Goal: Transaction & Acquisition: Book appointment/travel/reservation

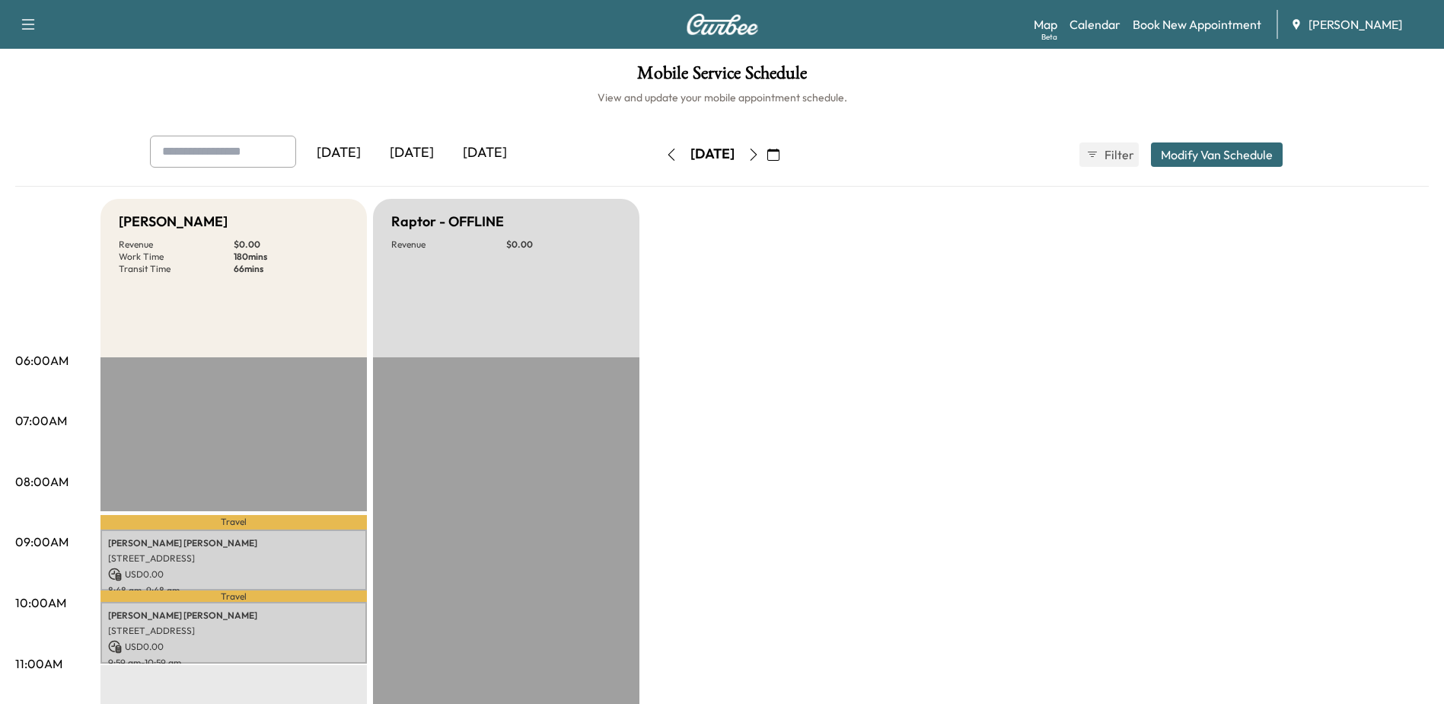
click at [767, 150] on button "button" at bounding box center [754, 154] width 26 height 24
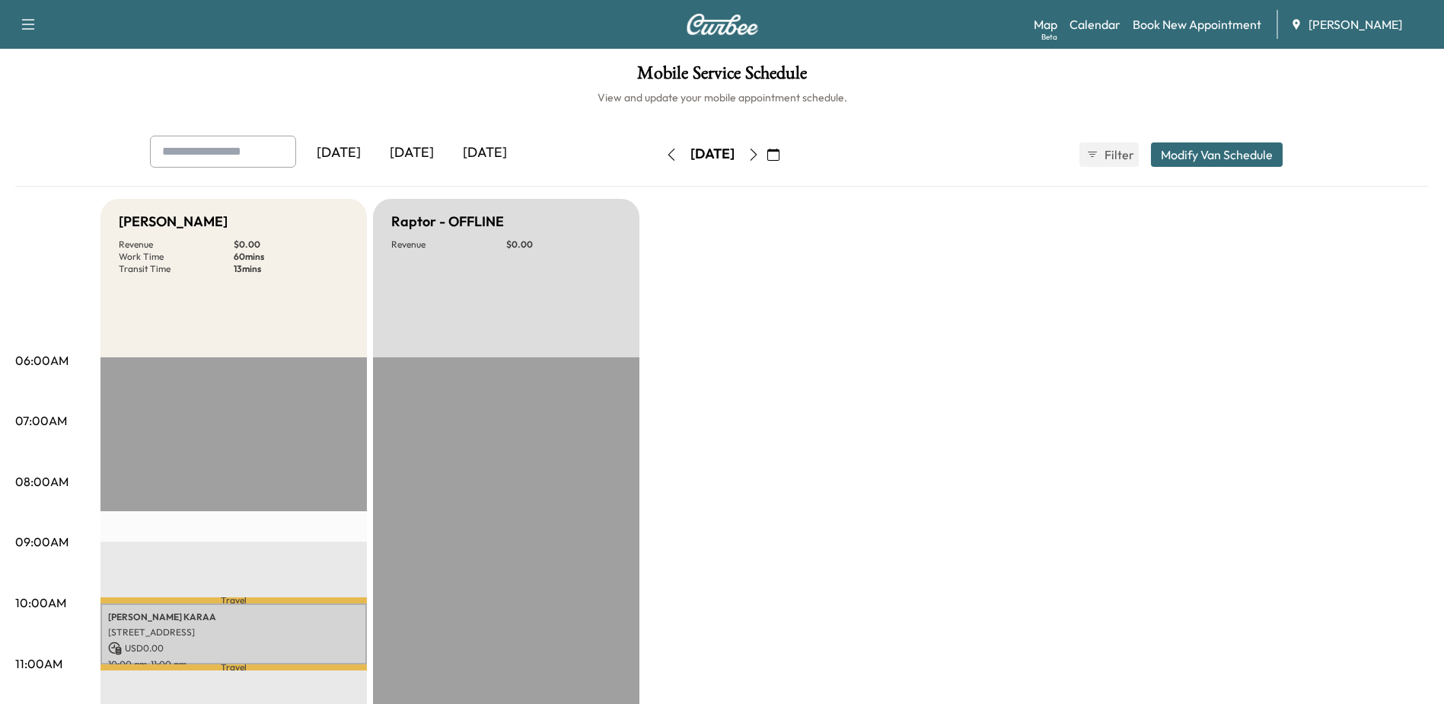
click at [760, 155] on icon "button" at bounding box center [754, 154] width 12 height 12
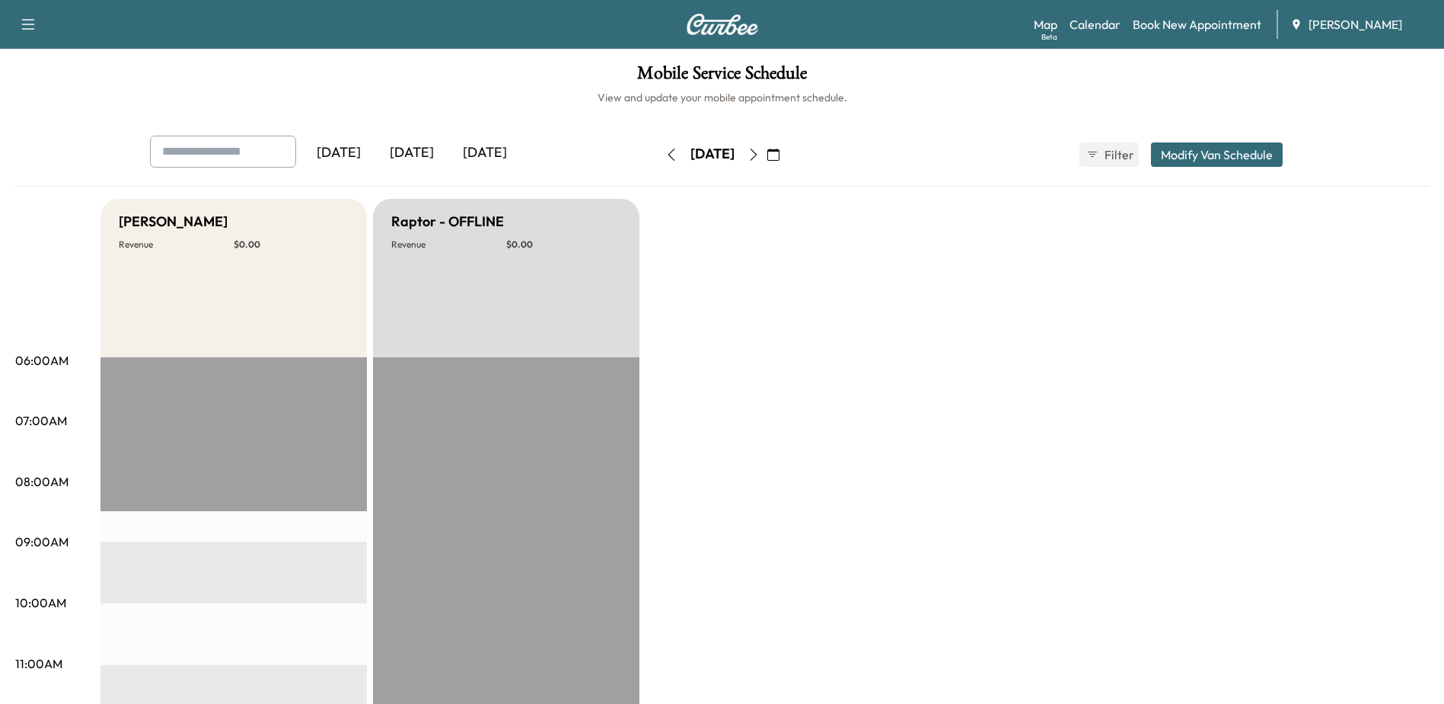
click at [760, 155] on icon "button" at bounding box center [754, 154] width 12 height 12
click at [1162, 30] on link "Book New Appointment" at bounding box center [1197, 24] width 129 height 18
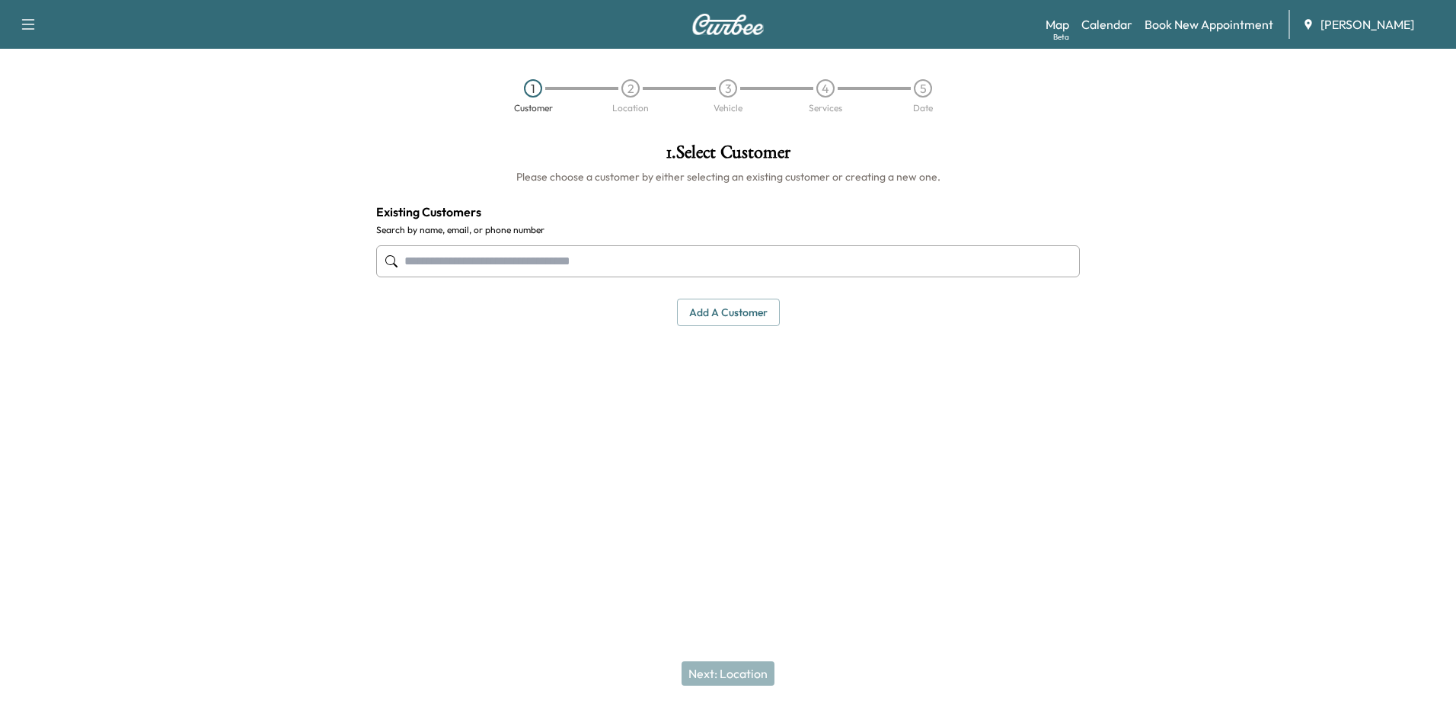
click at [659, 255] on input "text" at bounding box center [728, 261] width 704 height 32
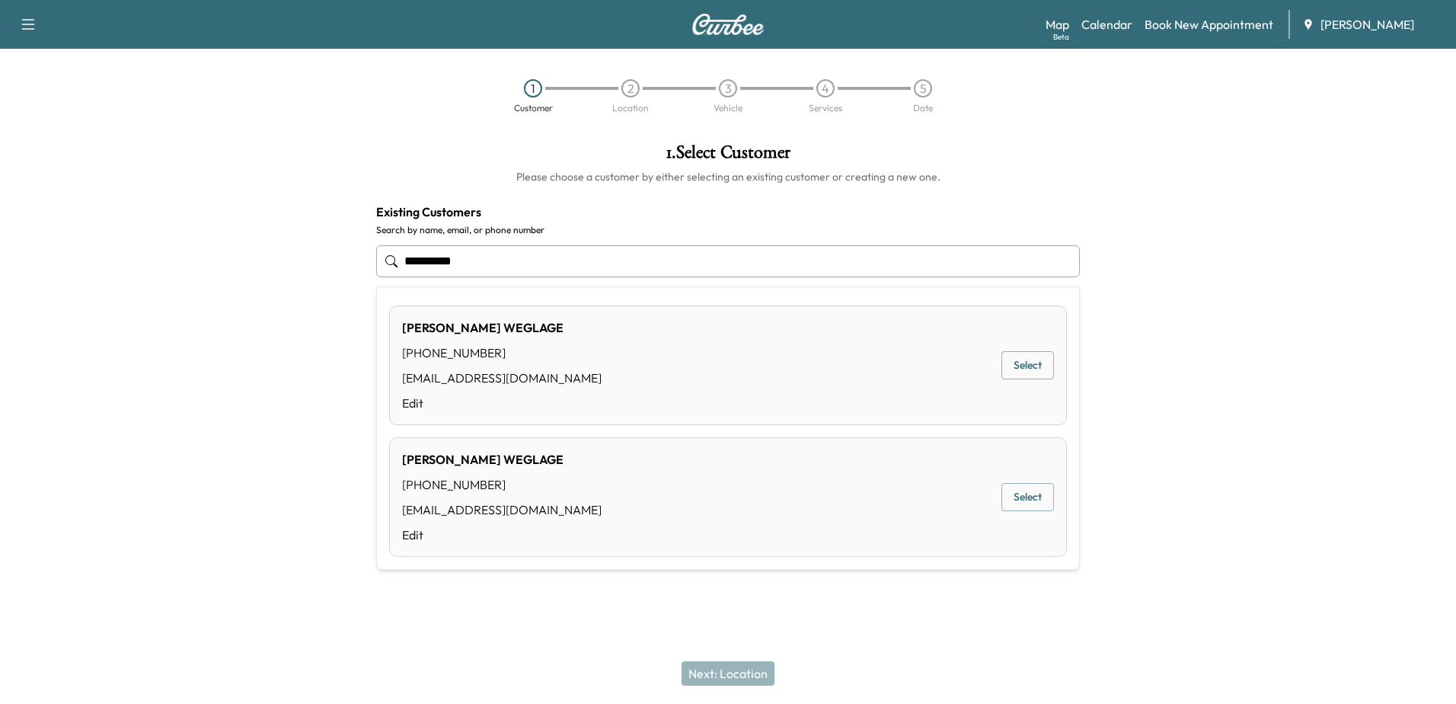
click at [1029, 372] on button "Select" at bounding box center [1027, 365] width 53 height 28
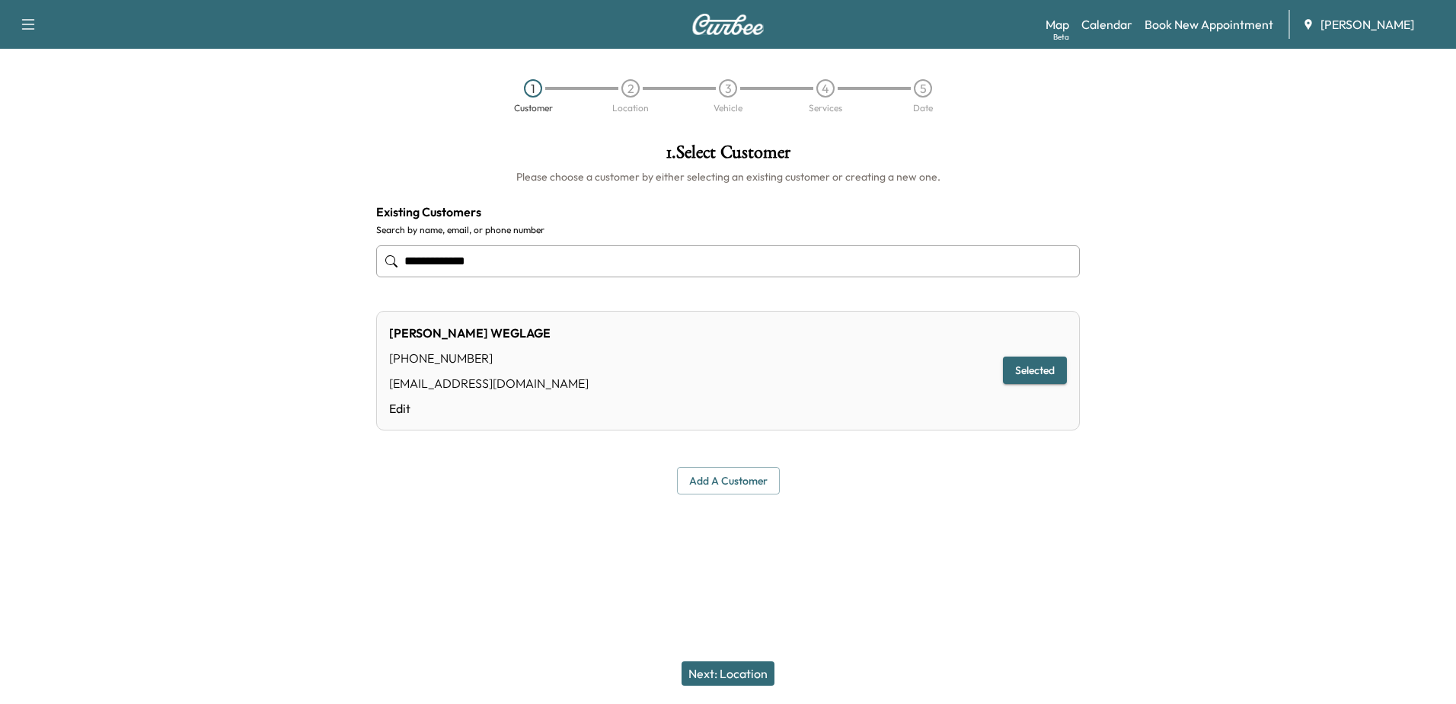
type input "**********"
click at [723, 668] on button "Next: Location" at bounding box center [727, 673] width 93 height 24
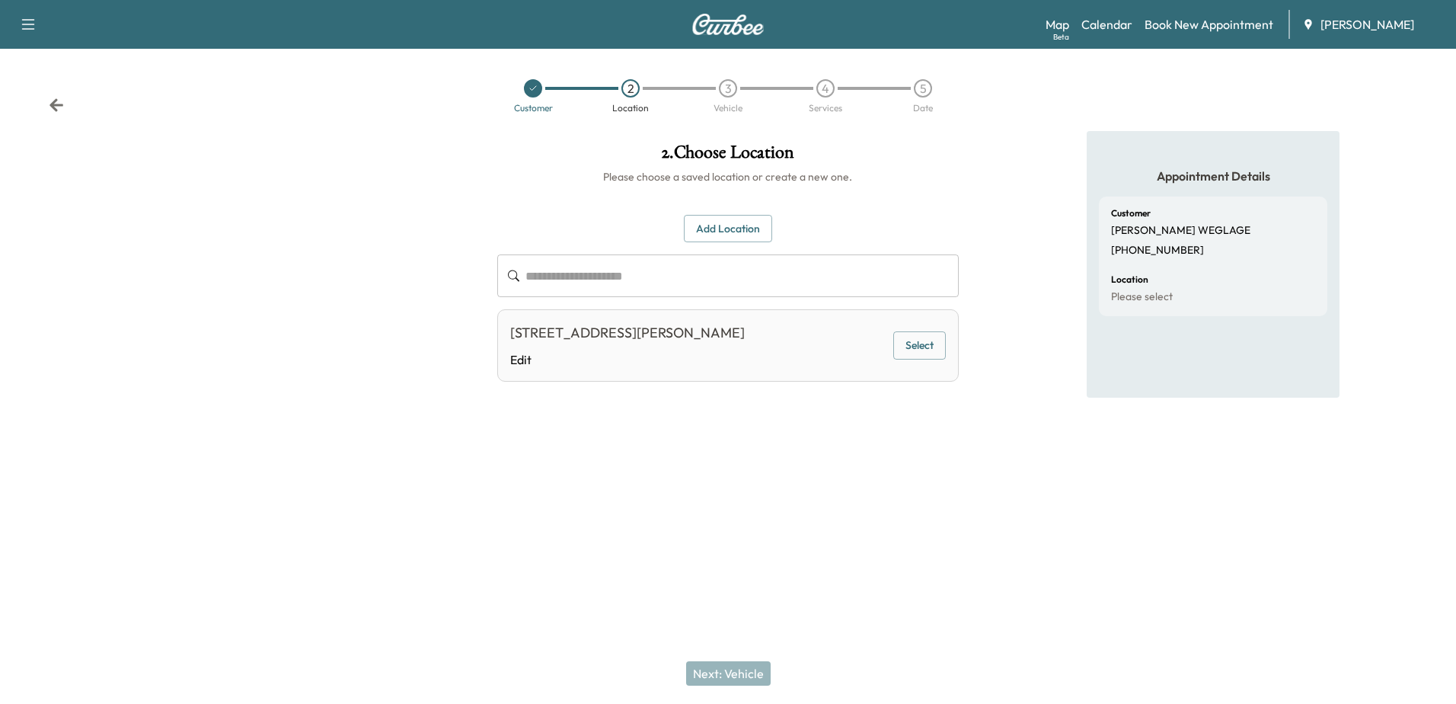
click at [927, 352] on button "Select" at bounding box center [919, 345] width 53 height 28
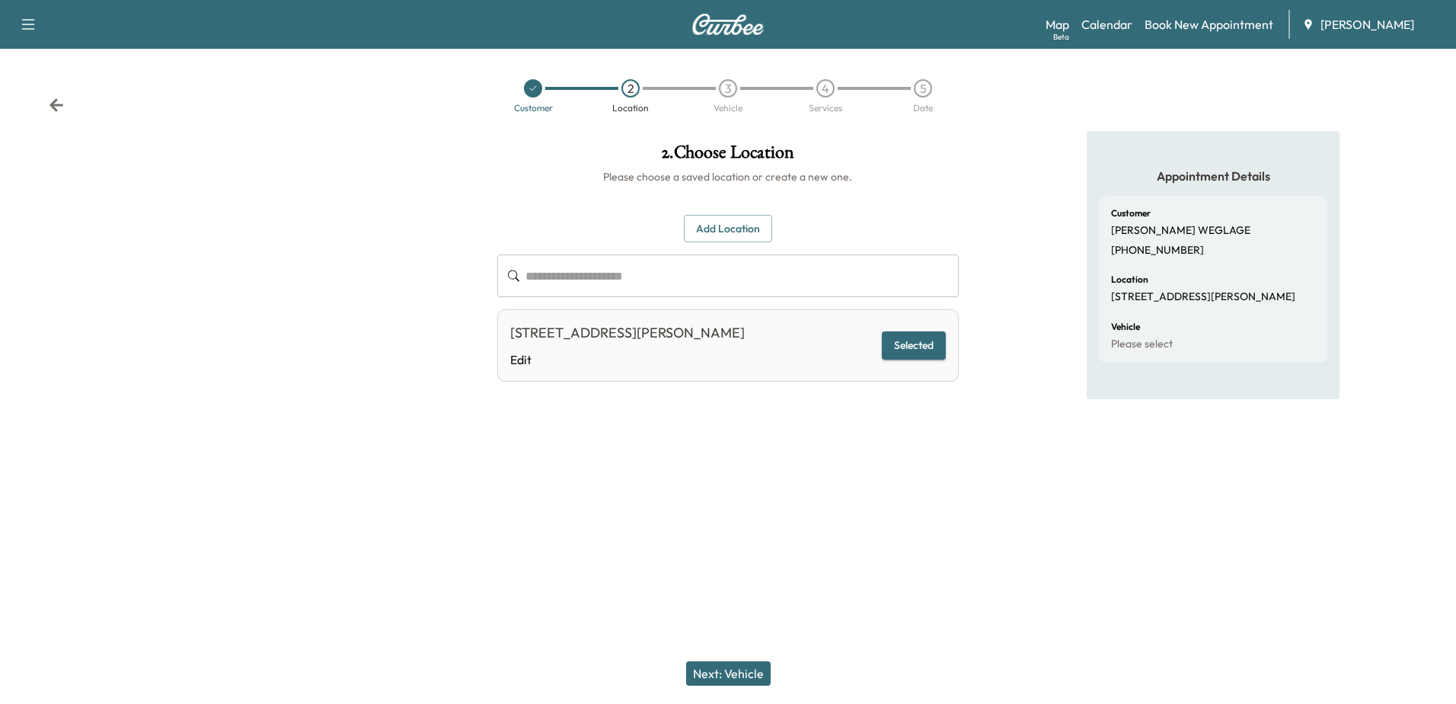
click at [720, 670] on button "Next: Vehicle" at bounding box center [728, 673] width 85 height 24
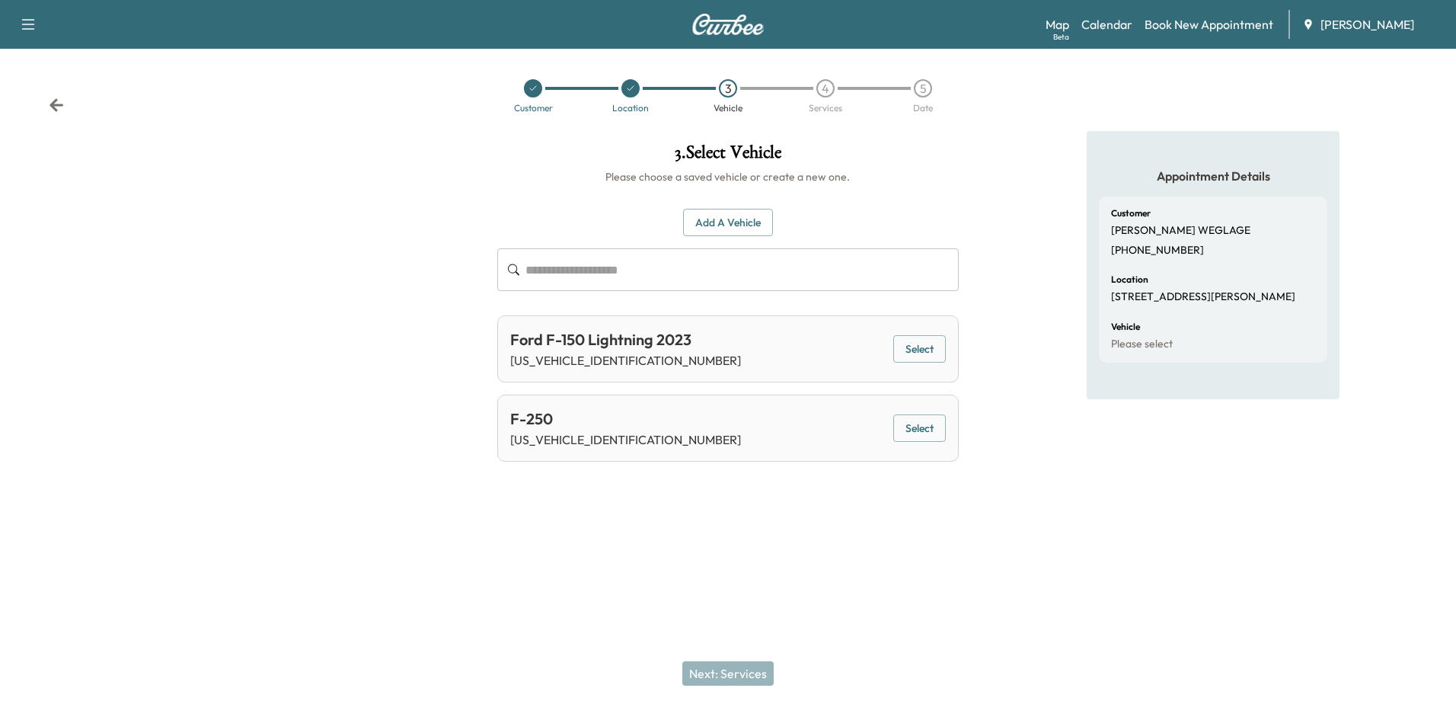
click at [753, 229] on button "Add a Vehicle" at bounding box center [728, 223] width 90 height 28
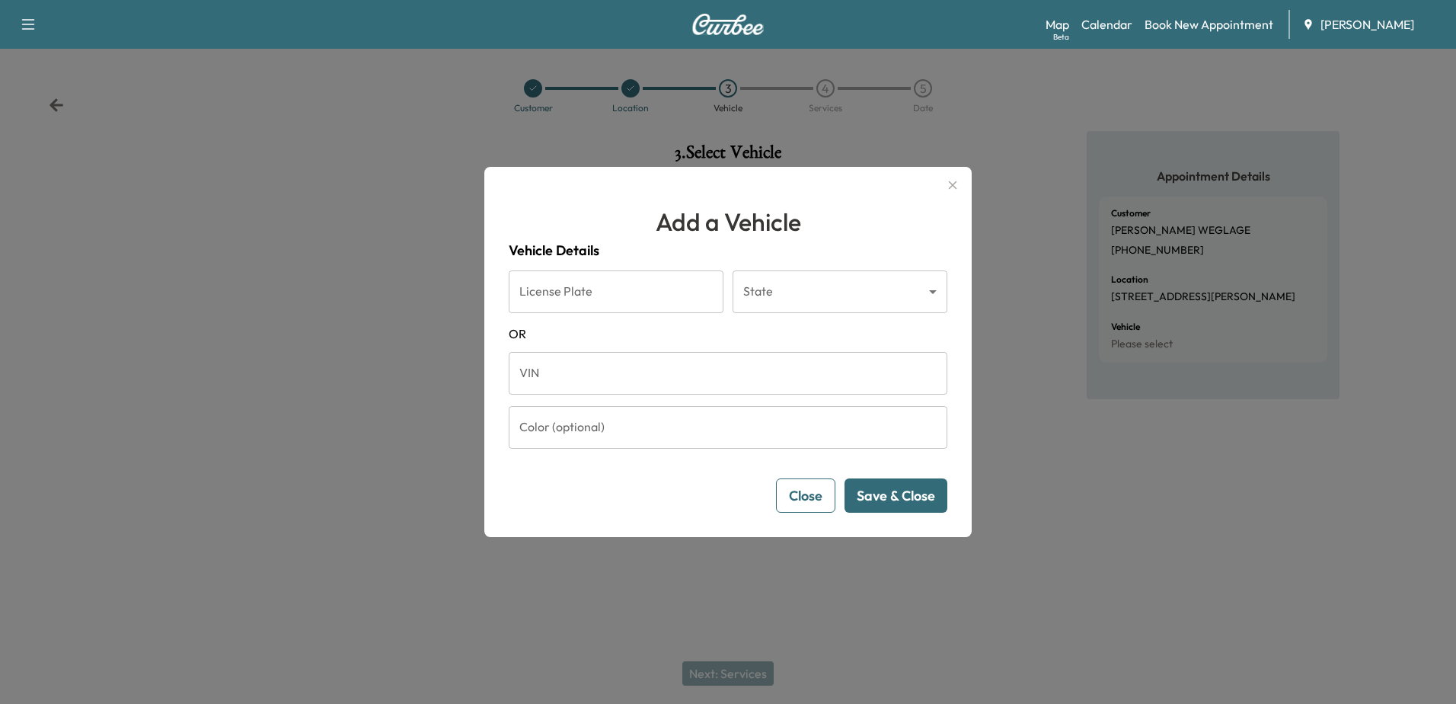
click at [532, 380] on input "VIN" at bounding box center [728, 373] width 439 height 43
paste input "**********"
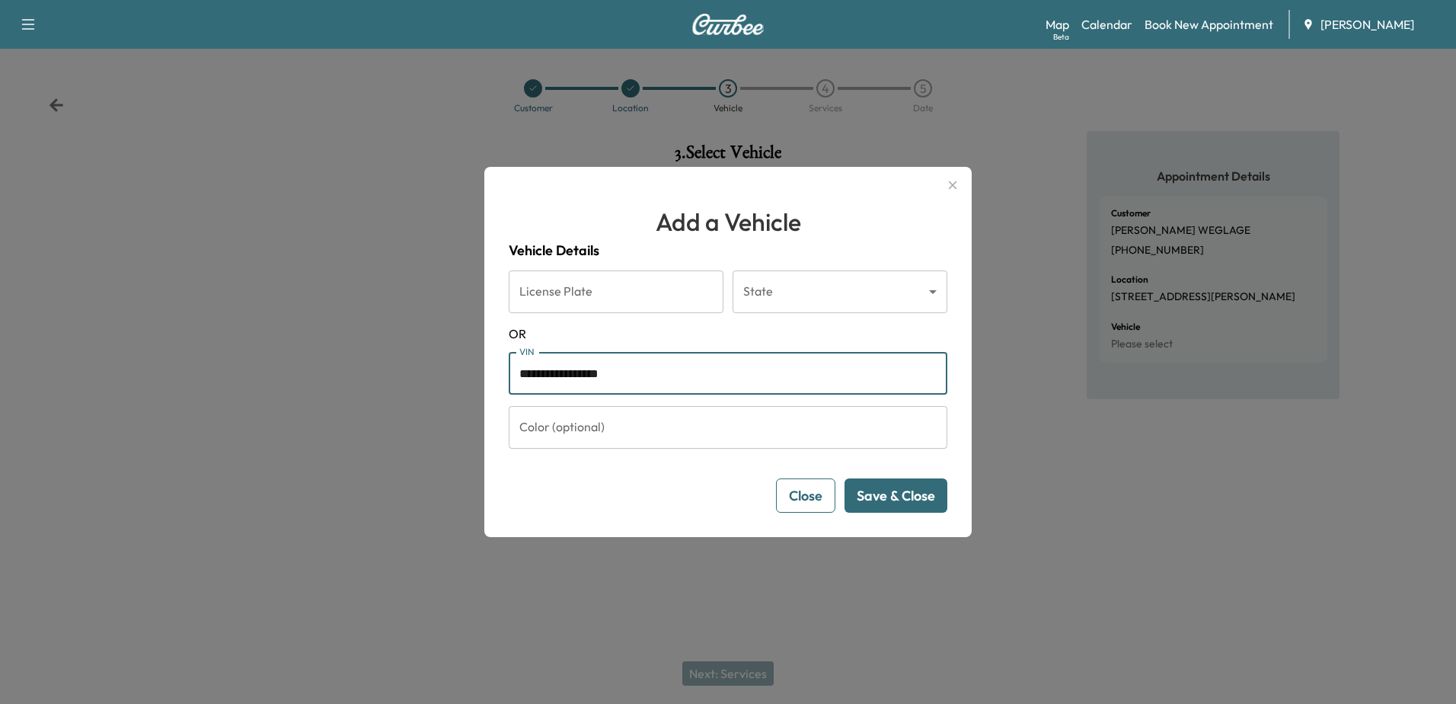
type input "**********"
click at [868, 494] on button "Save & Close" at bounding box center [895, 495] width 103 height 34
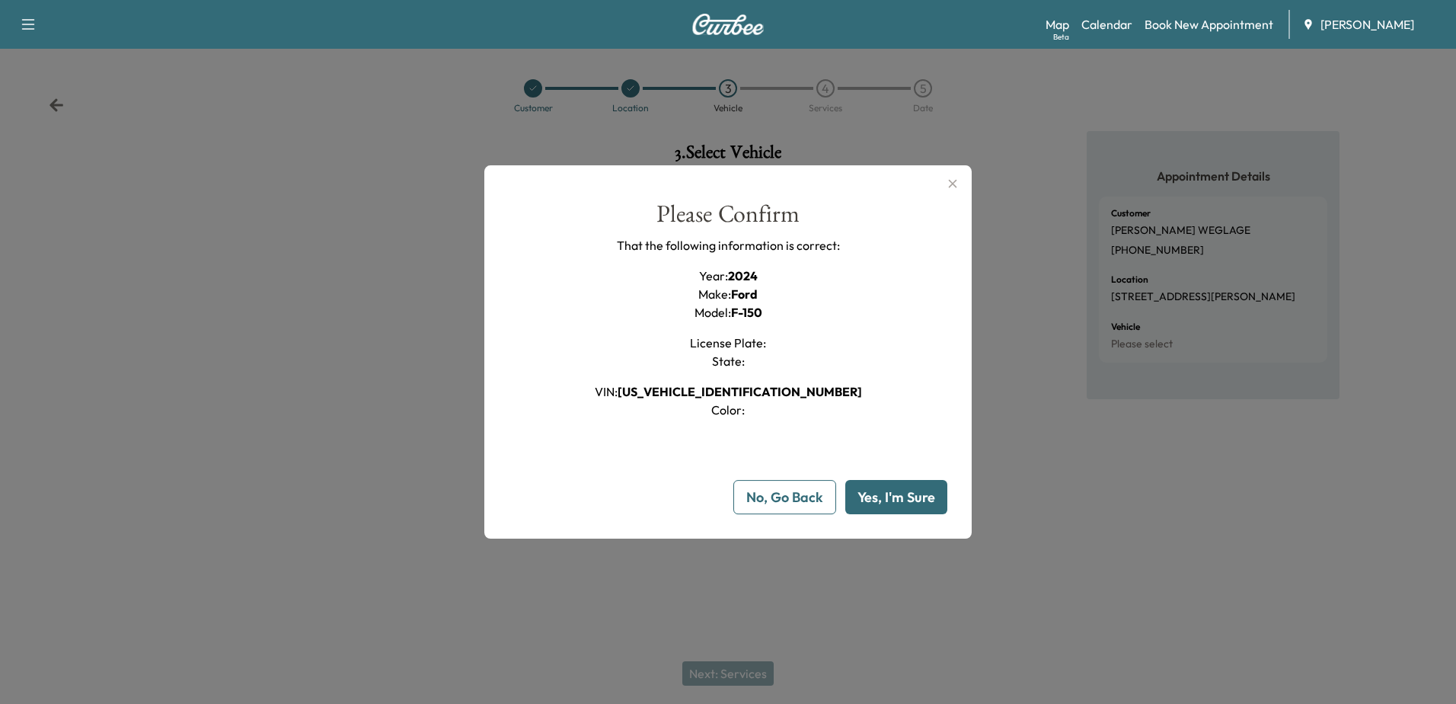
click at [856, 504] on button "Yes, I'm Sure" at bounding box center [896, 497] width 102 height 34
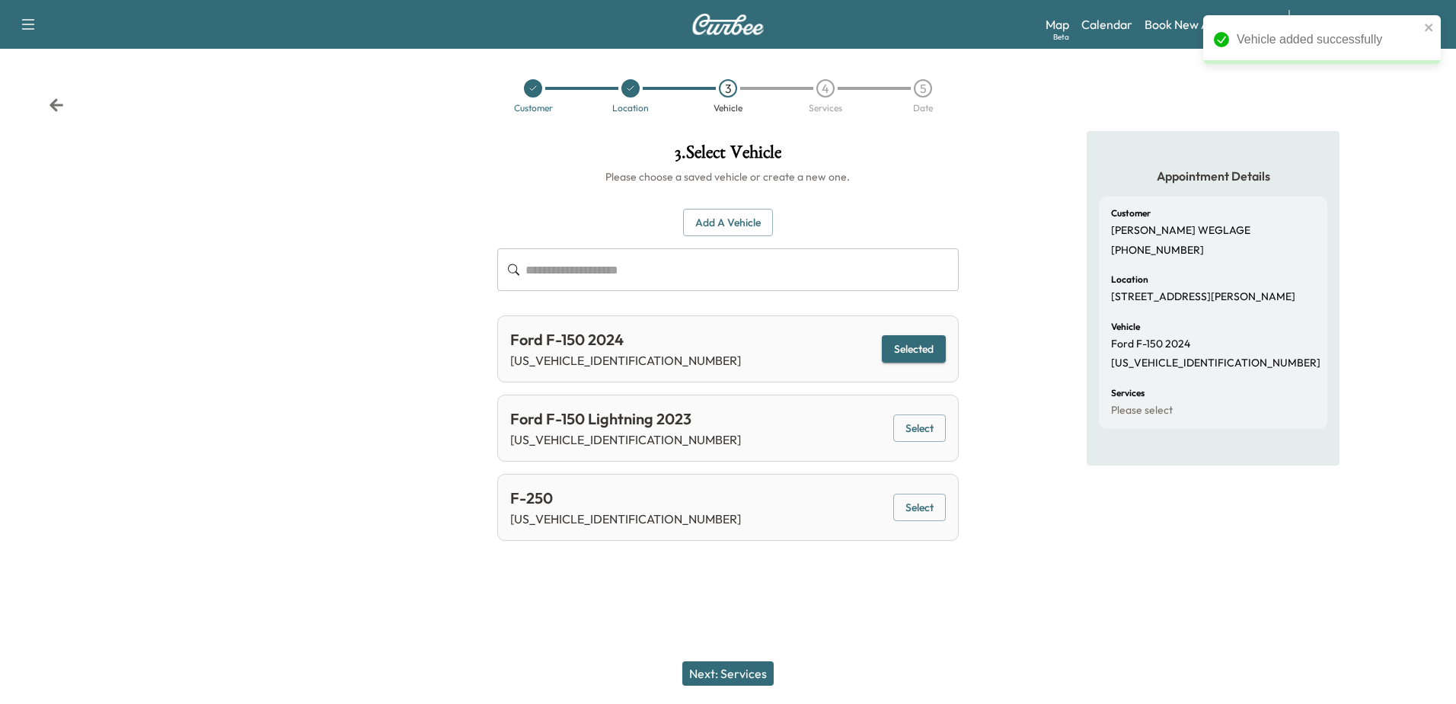
click at [747, 669] on button "Next: Services" at bounding box center [727, 673] width 91 height 24
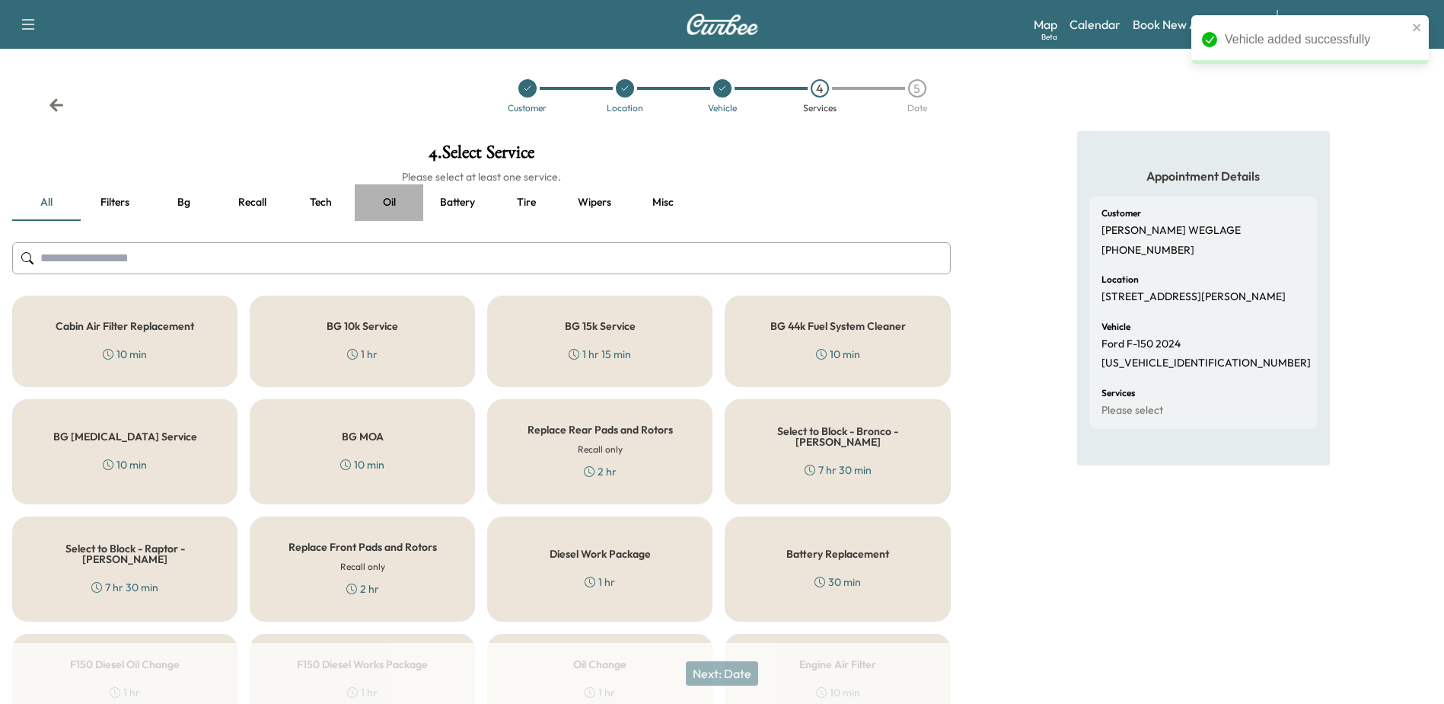
click at [375, 205] on button "Oil" at bounding box center [389, 202] width 69 height 37
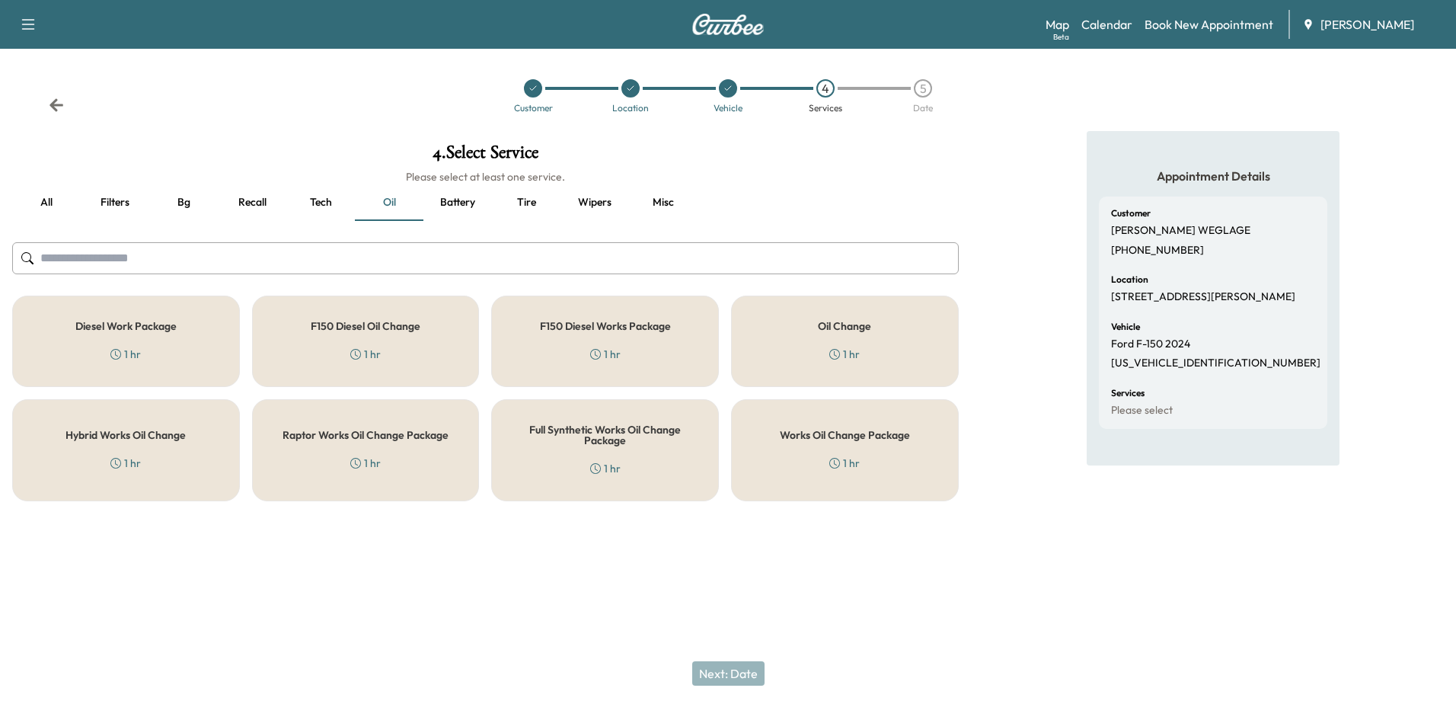
click at [797, 450] on div "Works Oil Change Package 1 hr" at bounding box center [845, 450] width 228 height 102
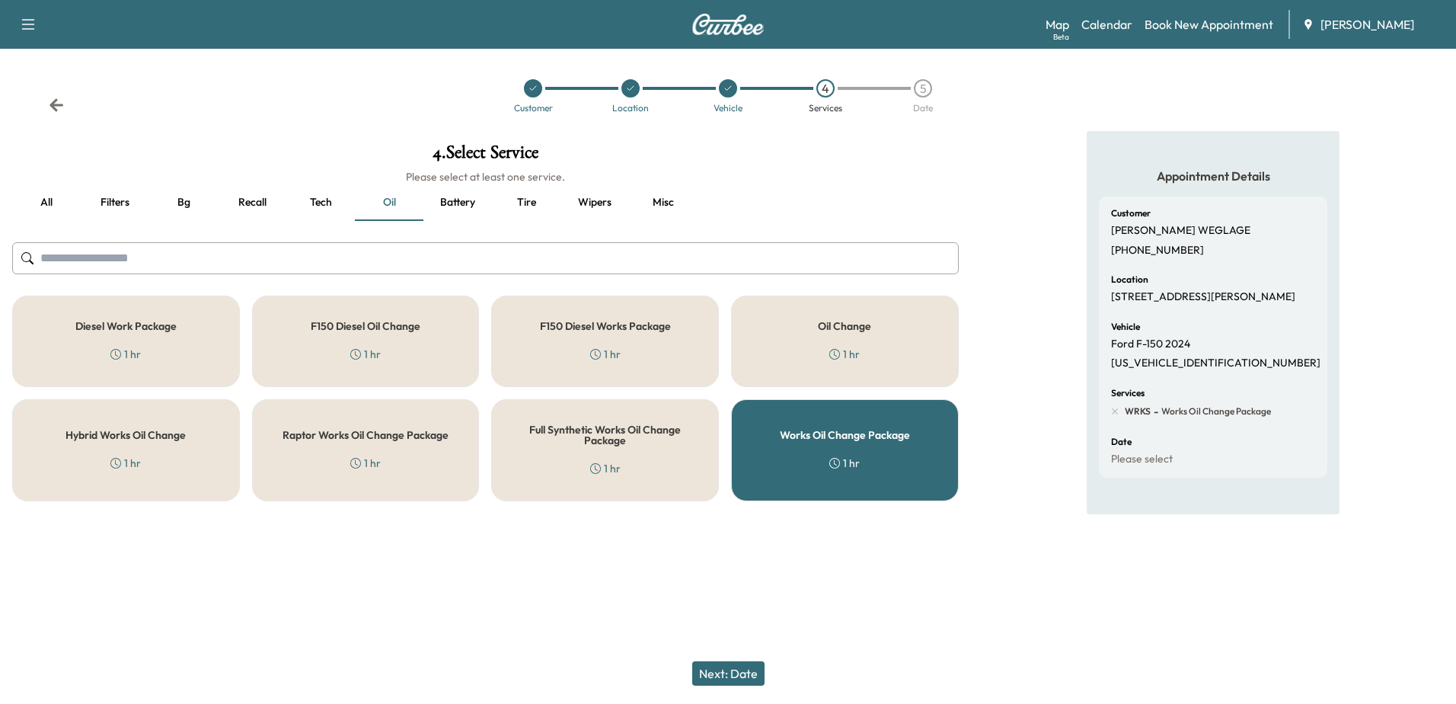
click at [726, 678] on button "Next: Date" at bounding box center [728, 673] width 72 height 24
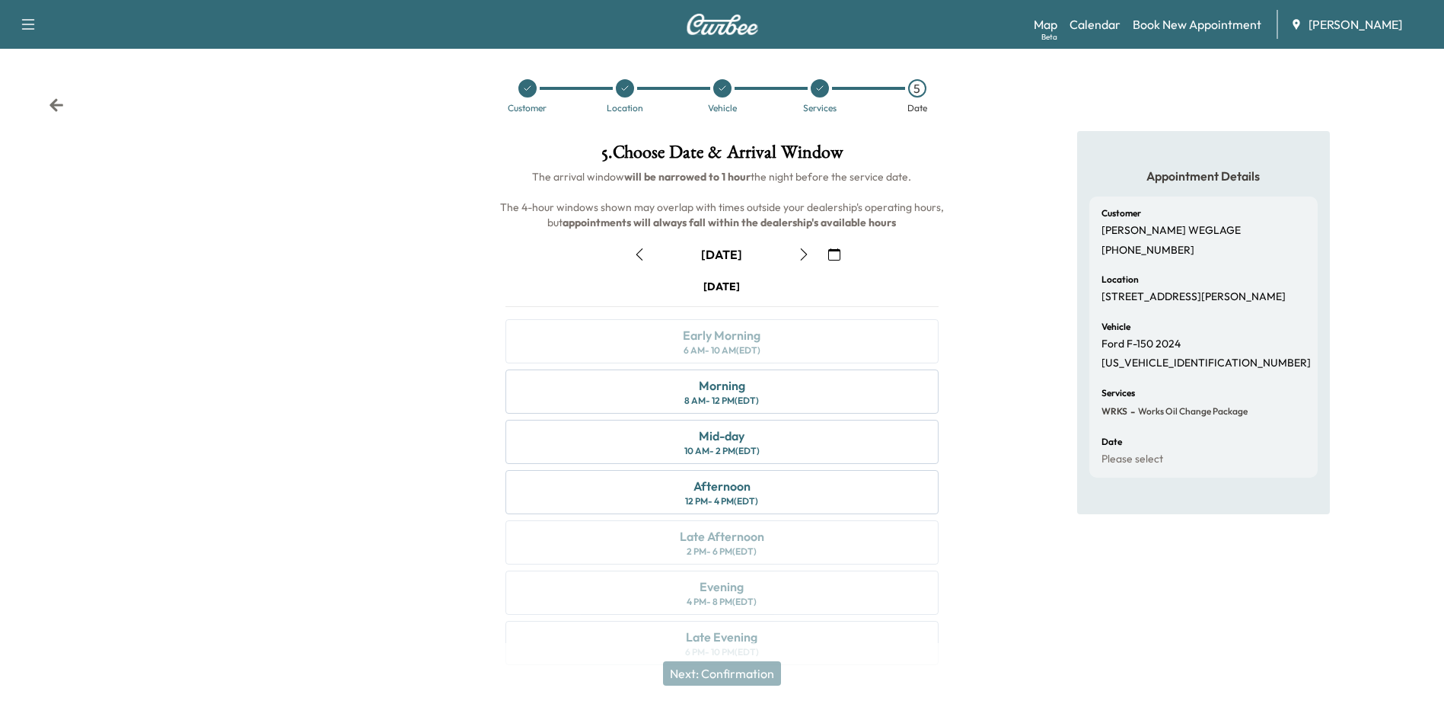
click at [811, 254] on button "button" at bounding box center [804, 254] width 26 height 24
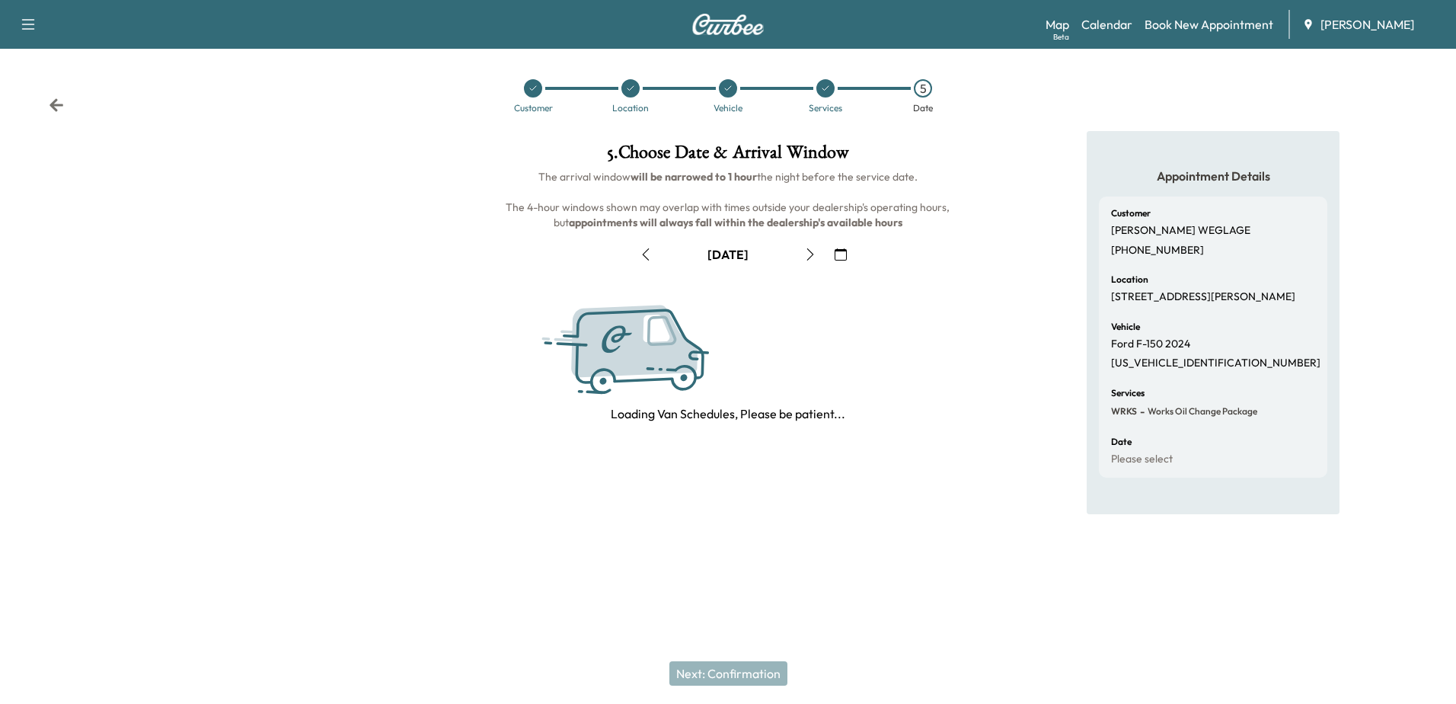
click at [811, 254] on button "button" at bounding box center [810, 254] width 26 height 24
click at [811, 254] on icon "button" at bounding box center [810, 254] width 12 height 12
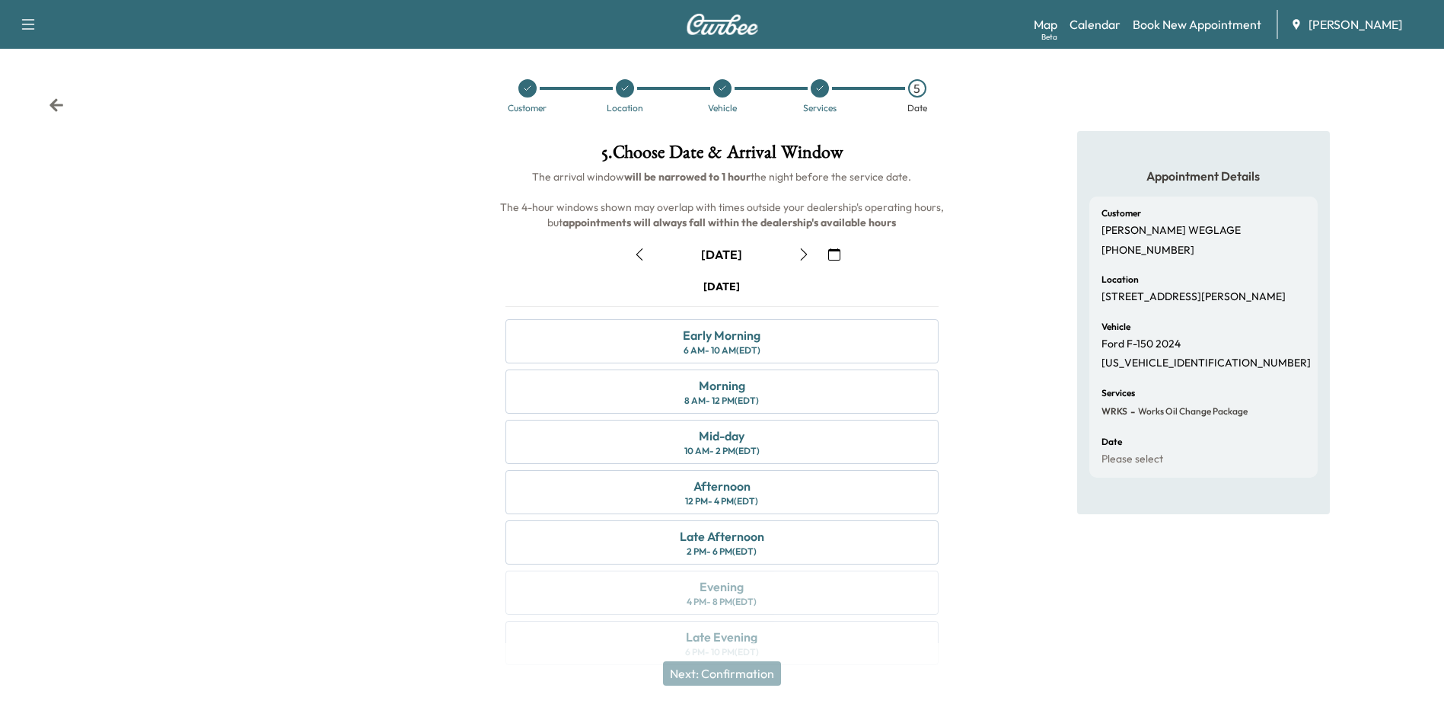
scroll to position [28, 0]
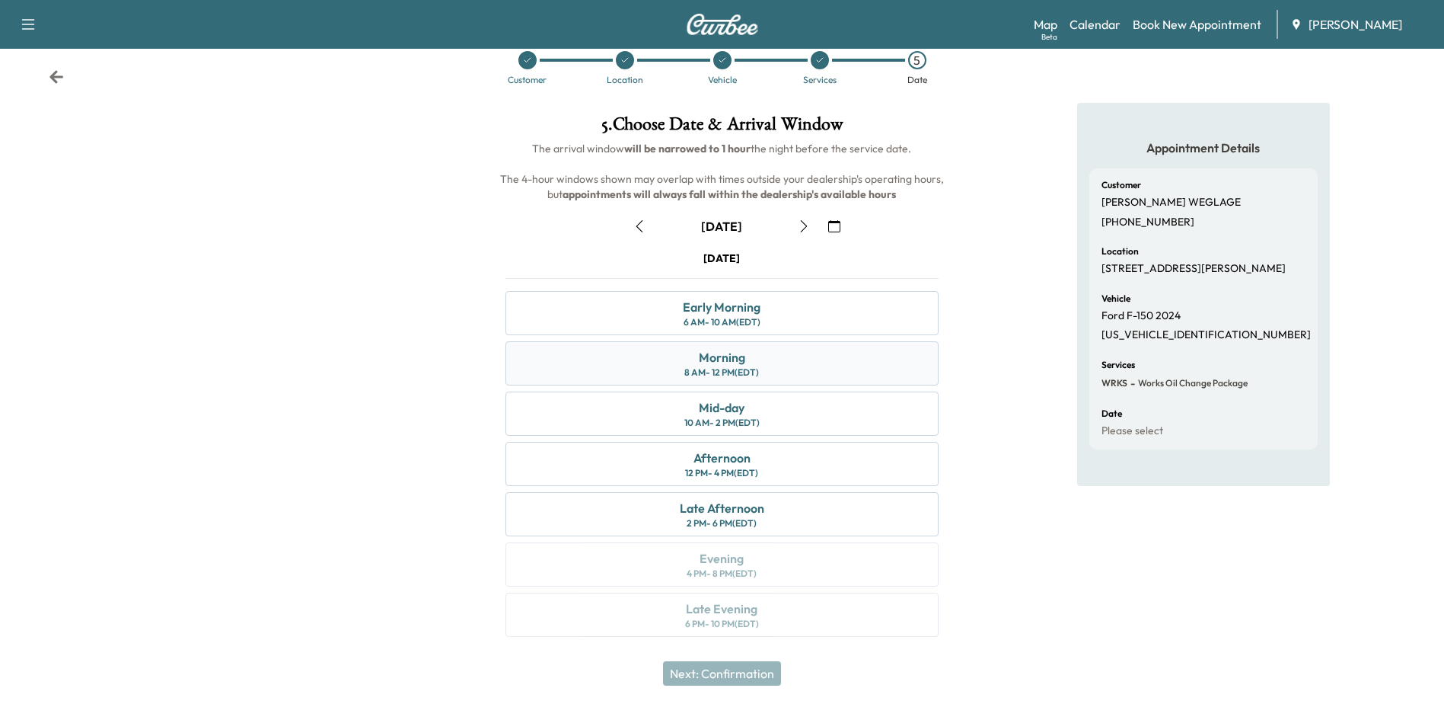
click at [757, 360] on div "Morning 8 AM - 12 PM (EDT)" at bounding box center [722, 363] width 432 height 44
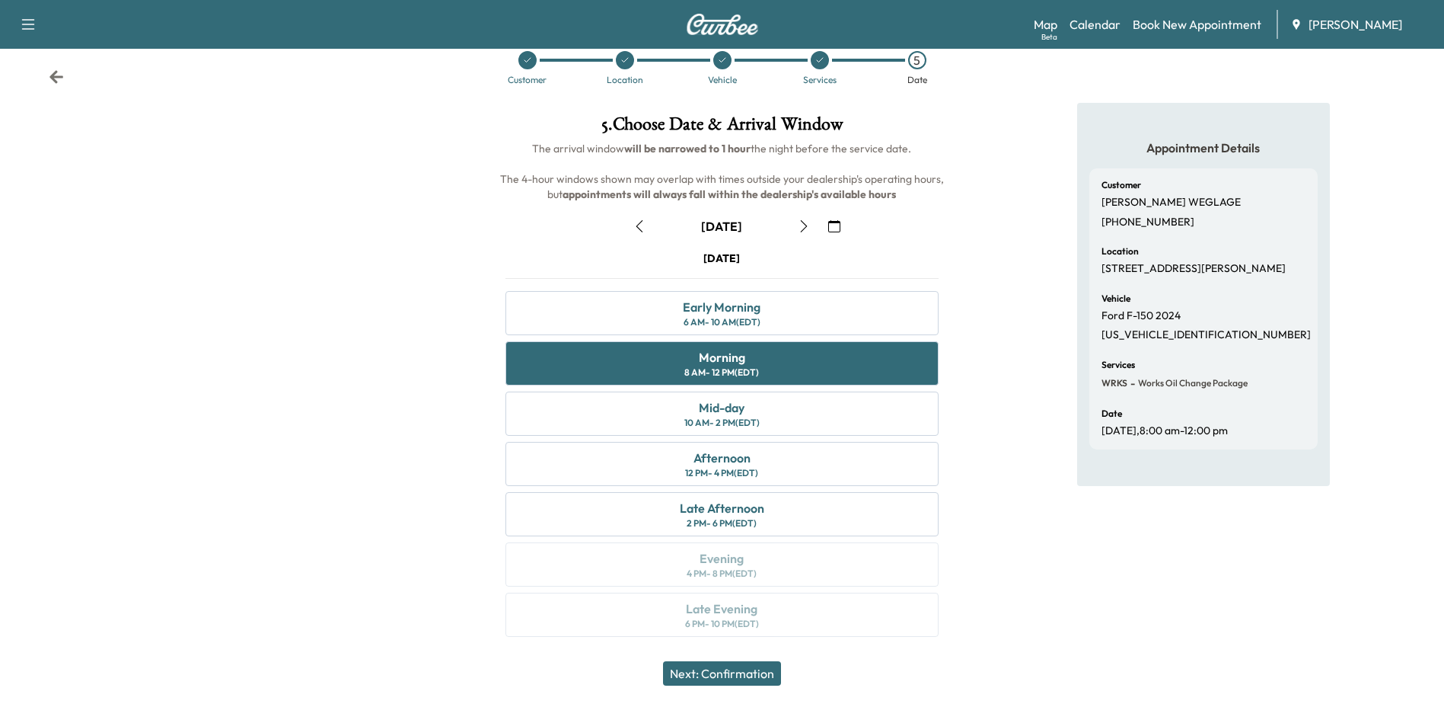
click at [758, 678] on button "Next: Confirmation" at bounding box center [722, 673] width 118 height 24
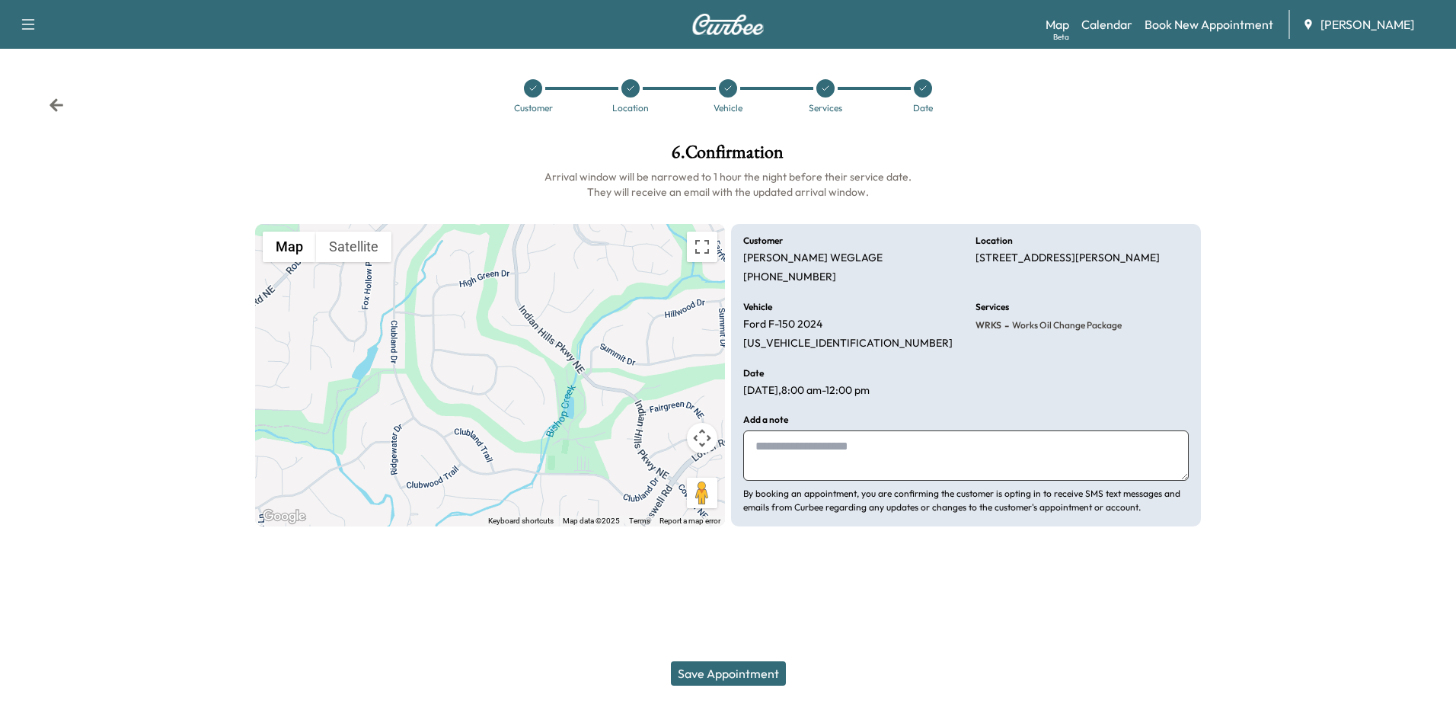
click at [755, 672] on button "Save Appointment" at bounding box center [728, 673] width 115 height 24
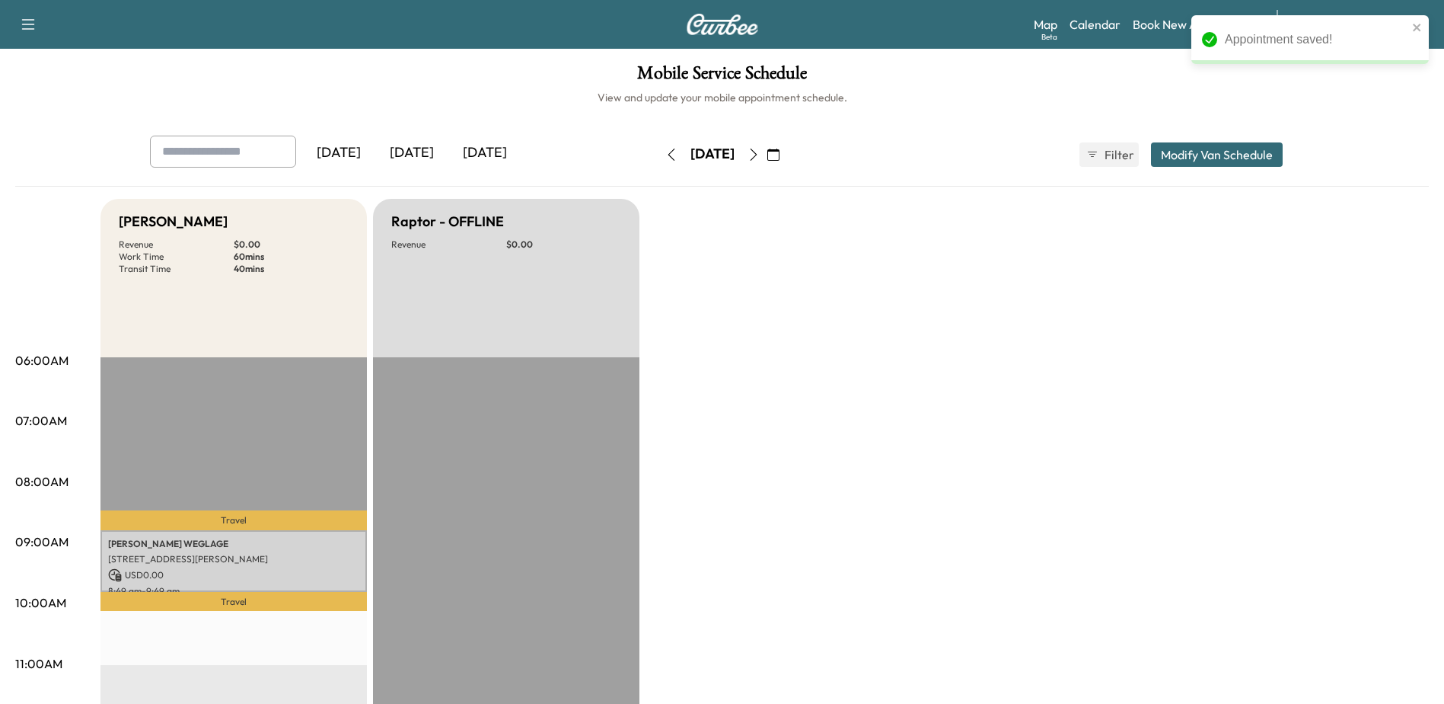
drag, startPoint x: 1386, startPoint y: 419, endPoint x: 1375, endPoint y: 410, distance: 14.0
